Goal: Task Accomplishment & Management: Use online tool/utility

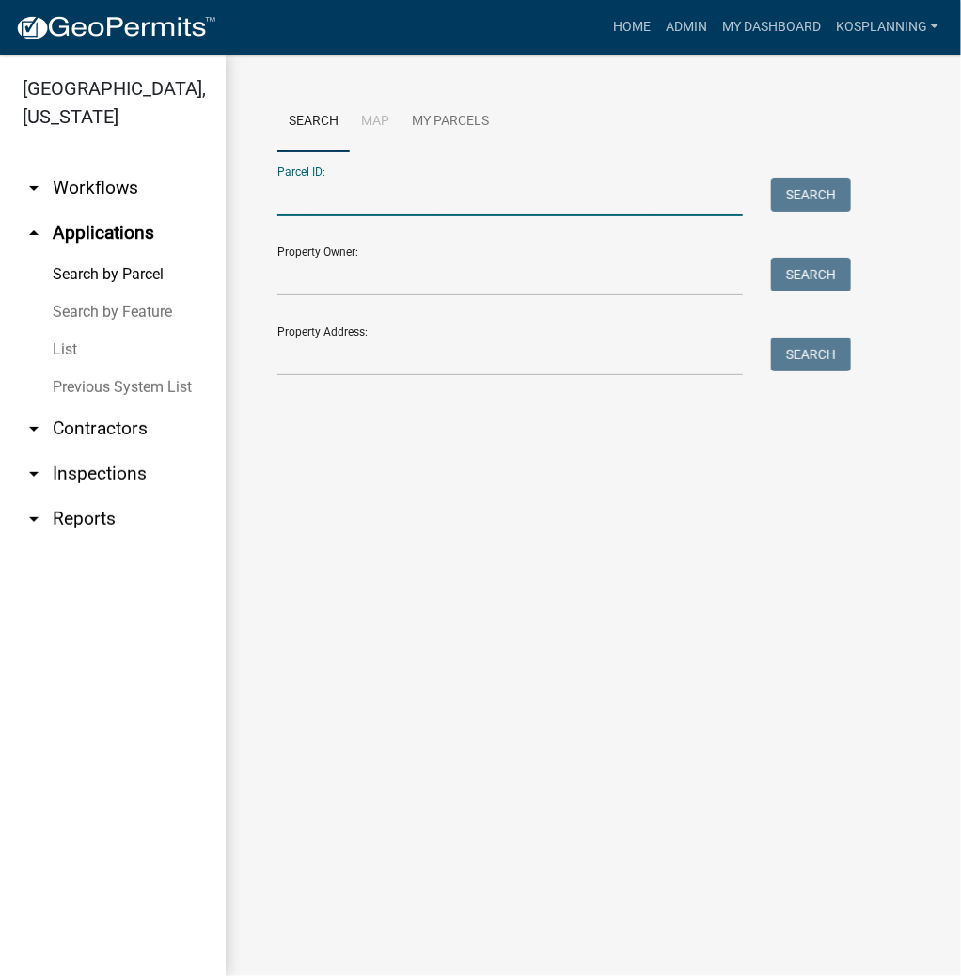
click at [352, 195] on input "Parcel ID:" at bounding box center [509, 197] width 465 height 39
type input "[PHONE_NUMBER]"
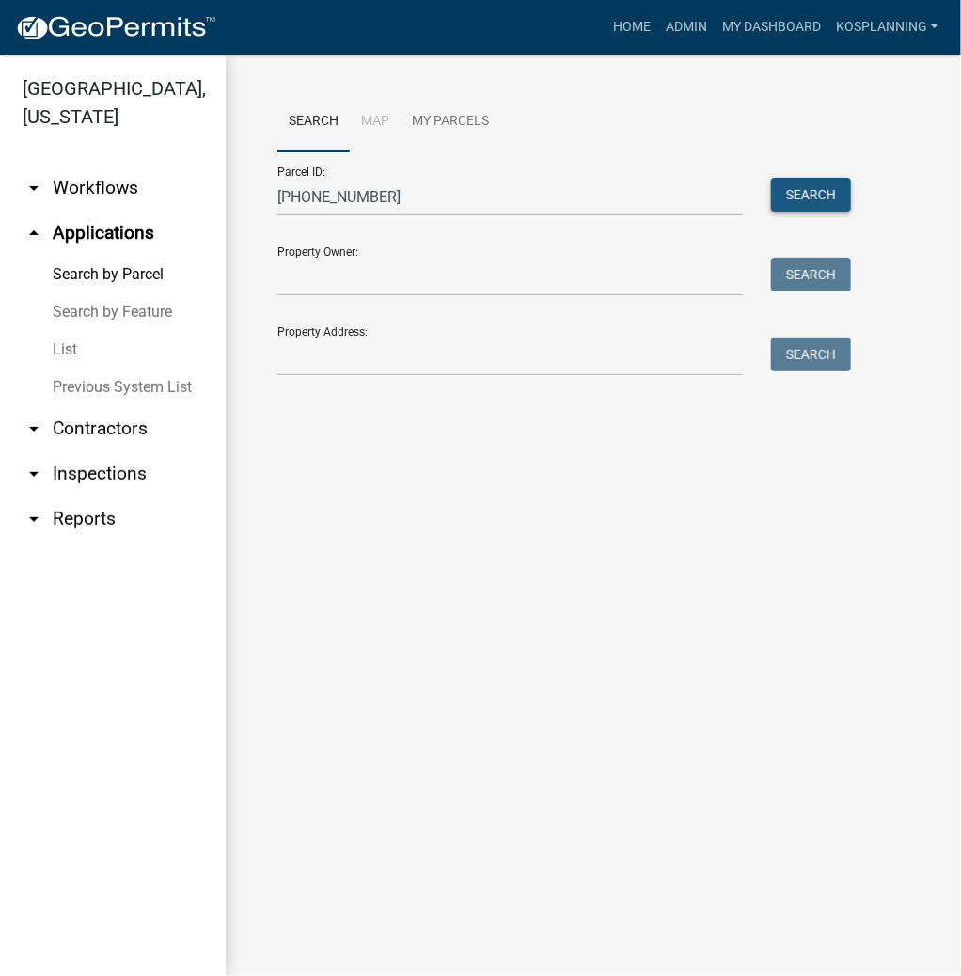
click at [825, 194] on button "Search" at bounding box center [811, 195] width 80 height 34
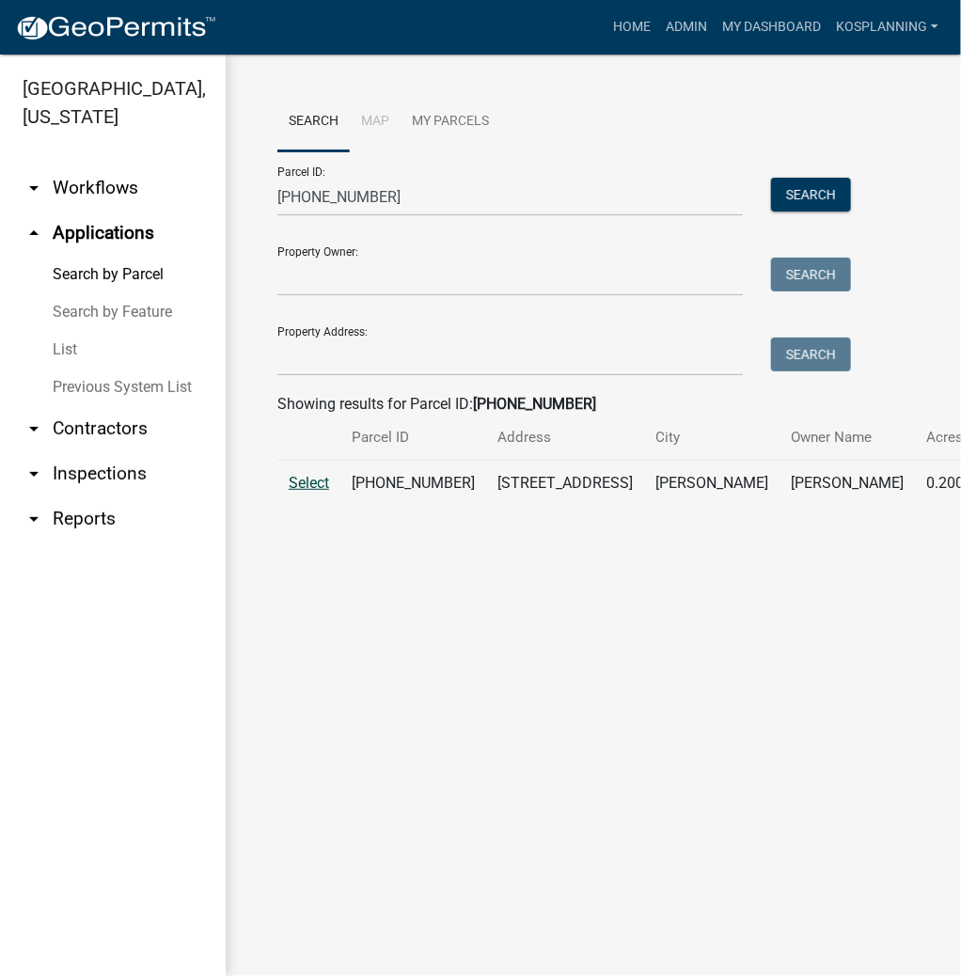
click at [310, 492] on span "Select" at bounding box center [309, 483] width 40 height 18
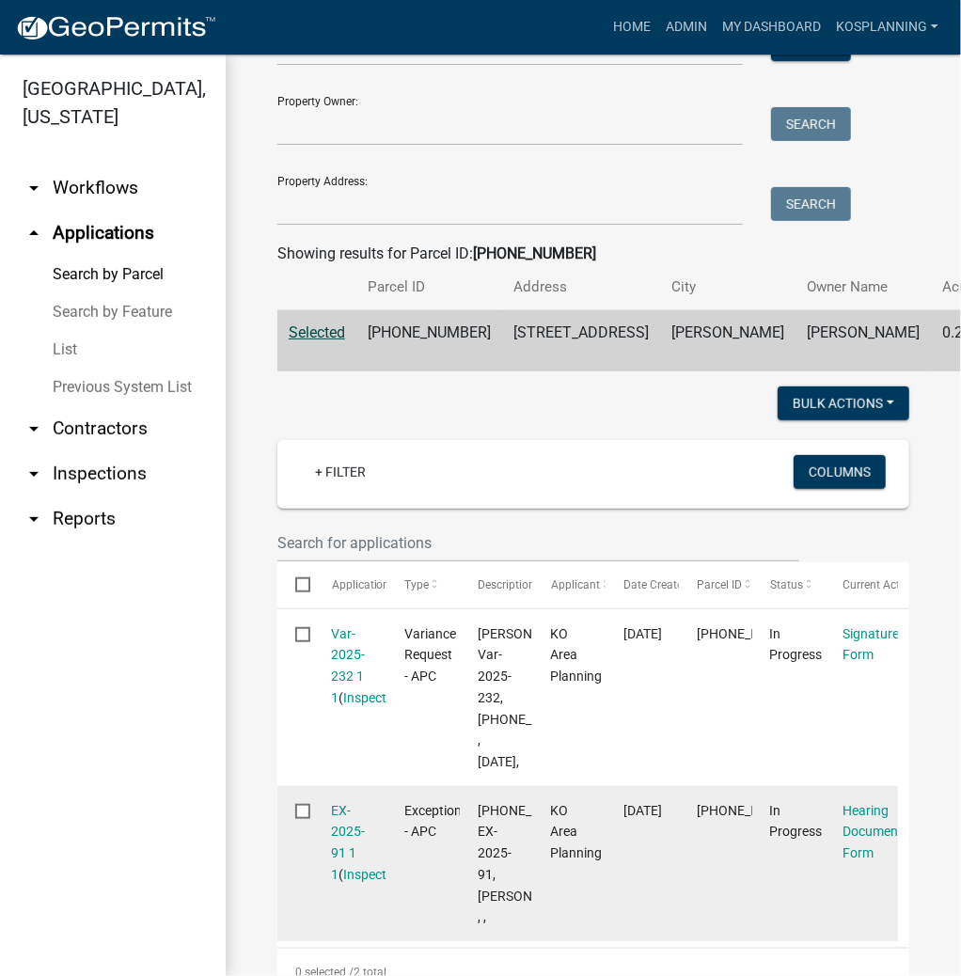
scroll to position [376, 0]
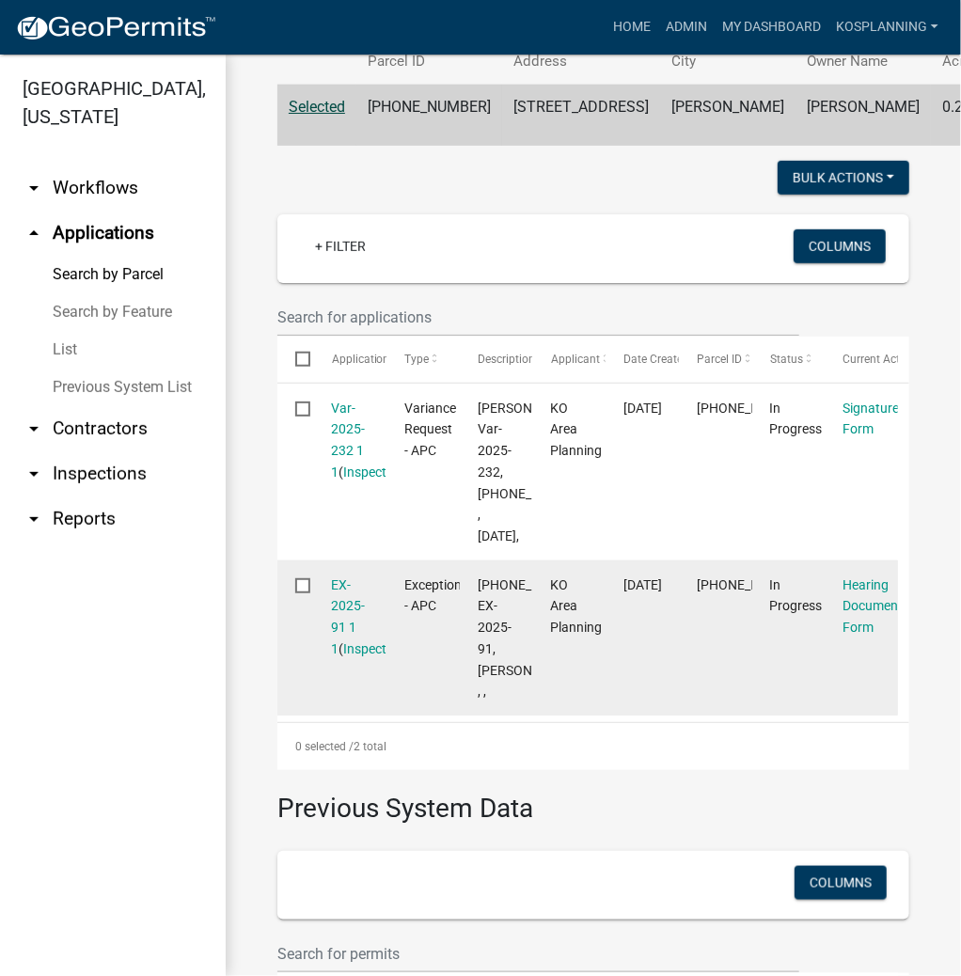
click at [351, 660] on div "EX-2025-91 1 1 ( Inspections )" at bounding box center [350, 617] width 37 height 86
click at [349, 656] on link "EX-2025-91 1 1" at bounding box center [349, 616] width 34 height 79
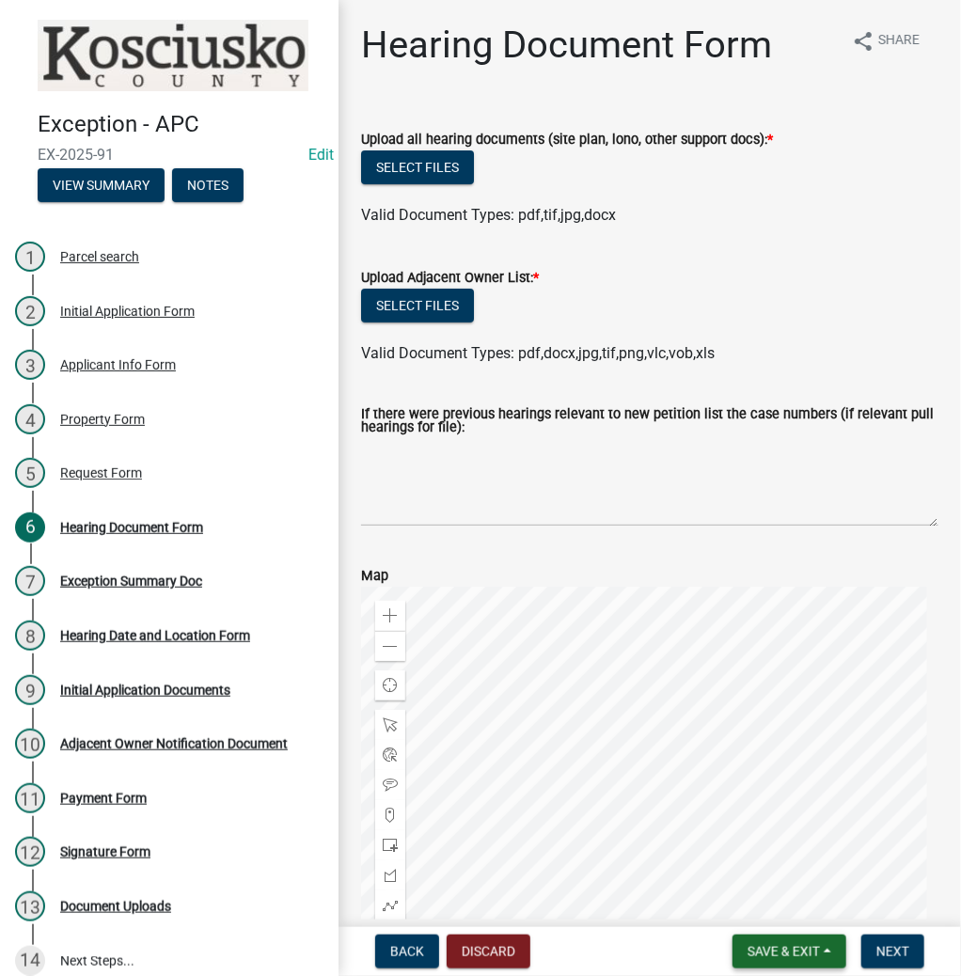
click at [800, 951] on span "Save & Exit" at bounding box center [783, 951] width 72 height 15
click at [726, 898] on button "Save & Exit" at bounding box center [770, 902] width 150 height 45
